Goal: Information Seeking & Learning: Find specific fact

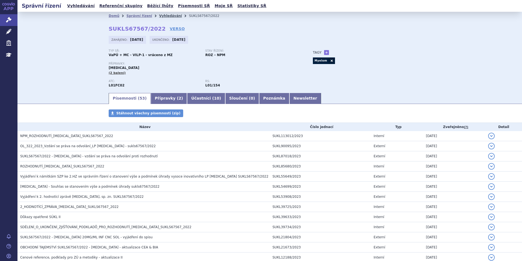
click at [165, 15] on link "Vyhledávání" at bounding box center [170, 16] width 23 height 4
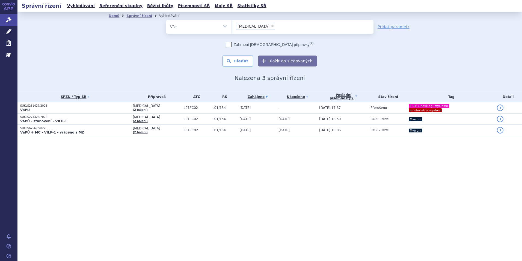
click at [271, 25] on span "×" at bounding box center [272, 25] width 3 height 3
click at [232, 25] on select "[MEDICAL_DATA]" at bounding box center [232, 27] width 0 height 14
click at [253, 25] on ul at bounding box center [303, 25] width 142 height 11
click at [232, 25] on select "[MEDICAL_DATA]" at bounding box center [232, 27] width 0 height 14
select select "[MEDICAL_DATA]"
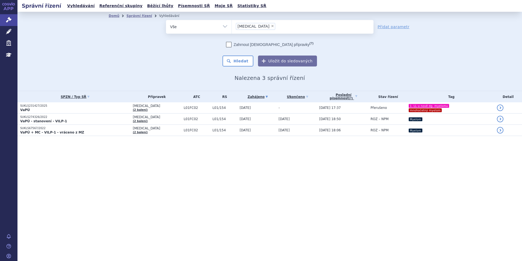
click at [158, 39] on div "odstranit Vše Spisová značka Typ SŘ" at bounding box center [270, 43] width 322 height 46
click at [271, 25] on span "×" at bounding box center [272, 25] width 3 height 3
click at [232, 25] on select "sarclisa" at bounding box center [232, 27] width 0 height 14
select select
click at [239, 23] on input "sarclisa" at bounding box center [237, 26] width 3 height 7
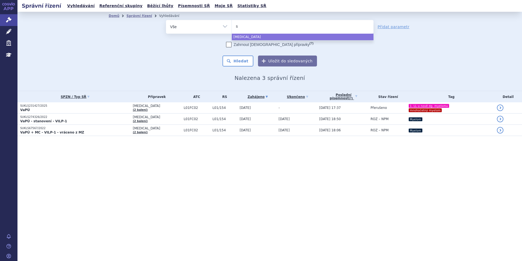
type input "sa"
type input "sar"
type input "sarcli"
type input "sarclisa"
select select "sarclisa"
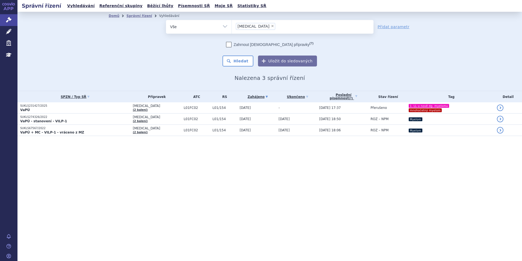
click at [245, 55] on div "Zahrnout bratrské přípravky (?) Hledat Uložit do sledovaných" at bounding box center [270, 54] width 208 height 25
click at [245, 57] on button "Hledat" at bounding box center [238, 60] width 31 height 11
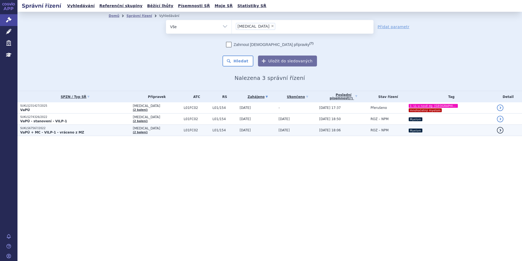
click at [100, 130] on p "VaPÚ + MC - VILP-1 - vráceno z MZ" at bounding box center [75, 132] width 110 height 4
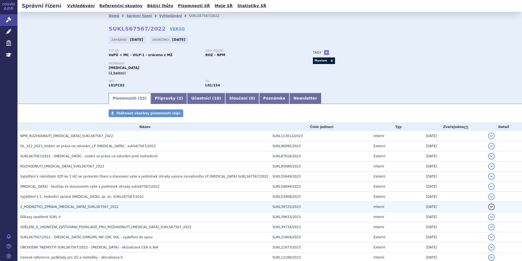
click at [105, 207] on h3 "2_HODNOTÍCÍ_ZPRÁVA_[MEDICAL_DATA]_SUKLS67567_2022" at bounding box center [145, 206] width 250 height 5
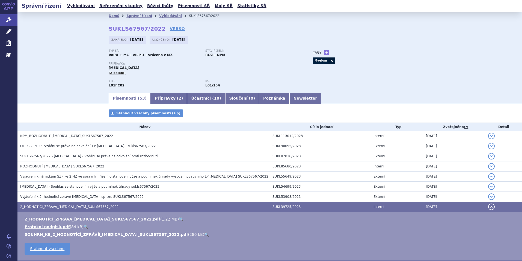
click at [147, 214] on td "2_HODNOTÍCÍ_ZPRÁVA_[MEDICAL_DATA]_SUKLS67567_2022.pdf ( 1.22 MB ) 🔍 Protokol po…" at bounding box center [269, 236] width 505 height 49
click at [179, 218] on link "🔍" at bounding box center [181, 219] width 5 height 4
